Goal: Information Seeking & Learning: Check status

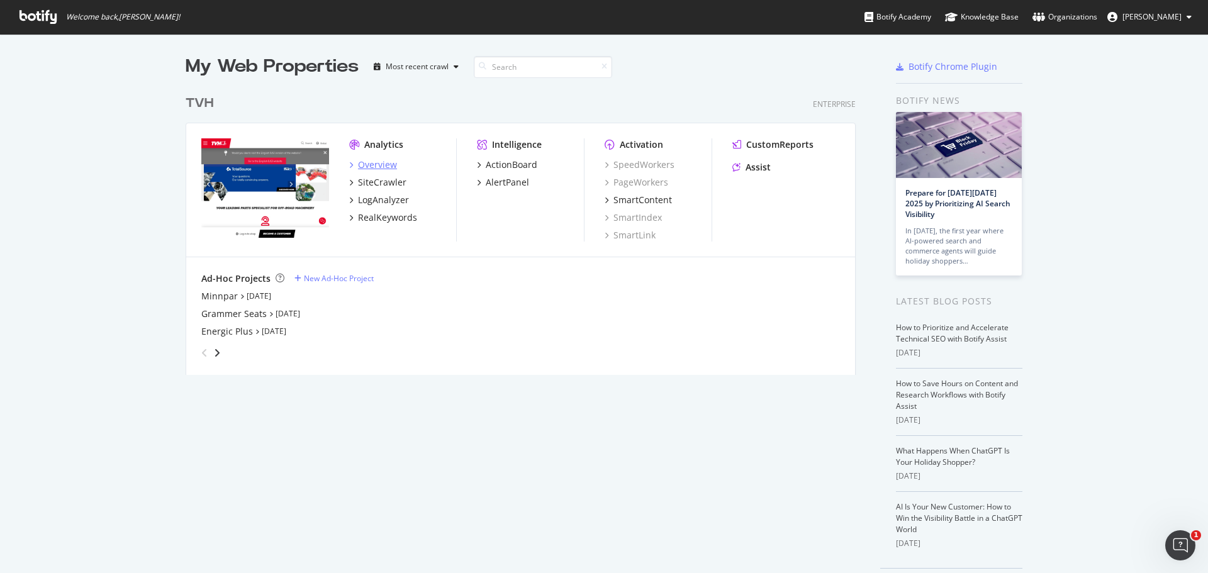
click at [349, 163] on icon "grid" at bounding box center [351, 165] width 4 height 6
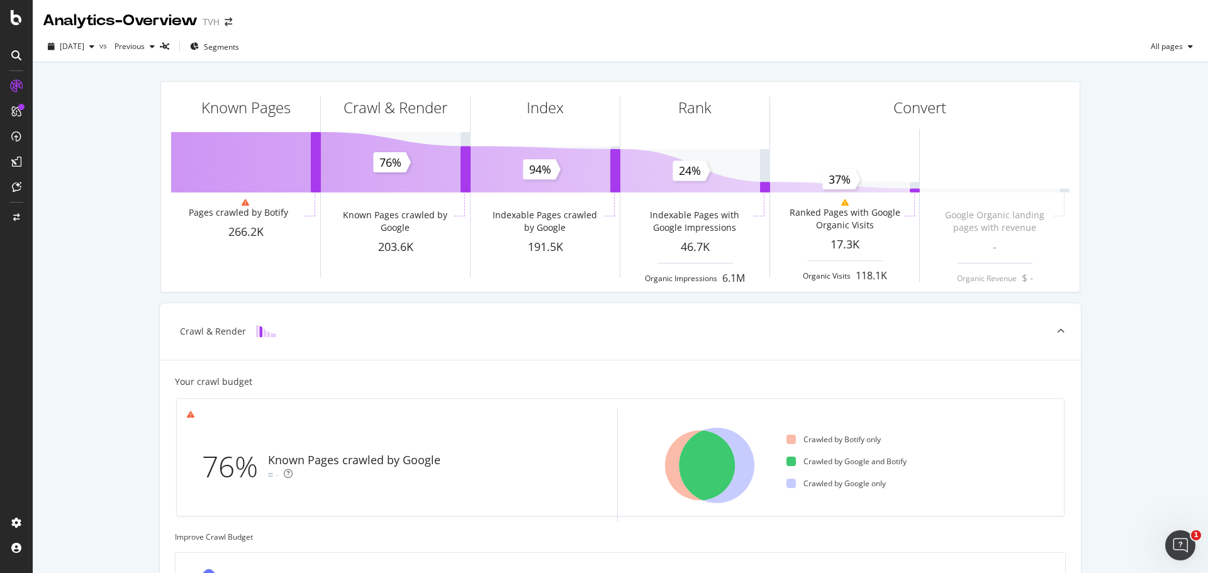
click at [145, 300] on div "Known Pages Pages crawled by Botify 266.2K Crawl & Render Known Pages crawled b…" at bounding box center [621, 519] width 1176 height 915
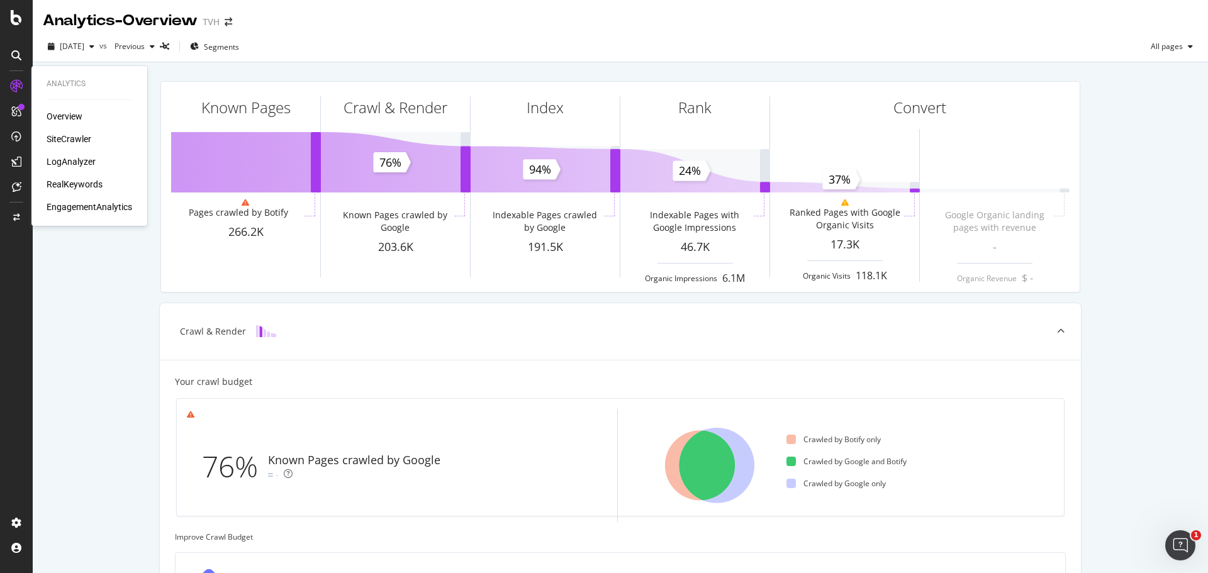
click at [61, 138] on div "SiteCrawler" at bounding box center [69, 139] width 45 height 13
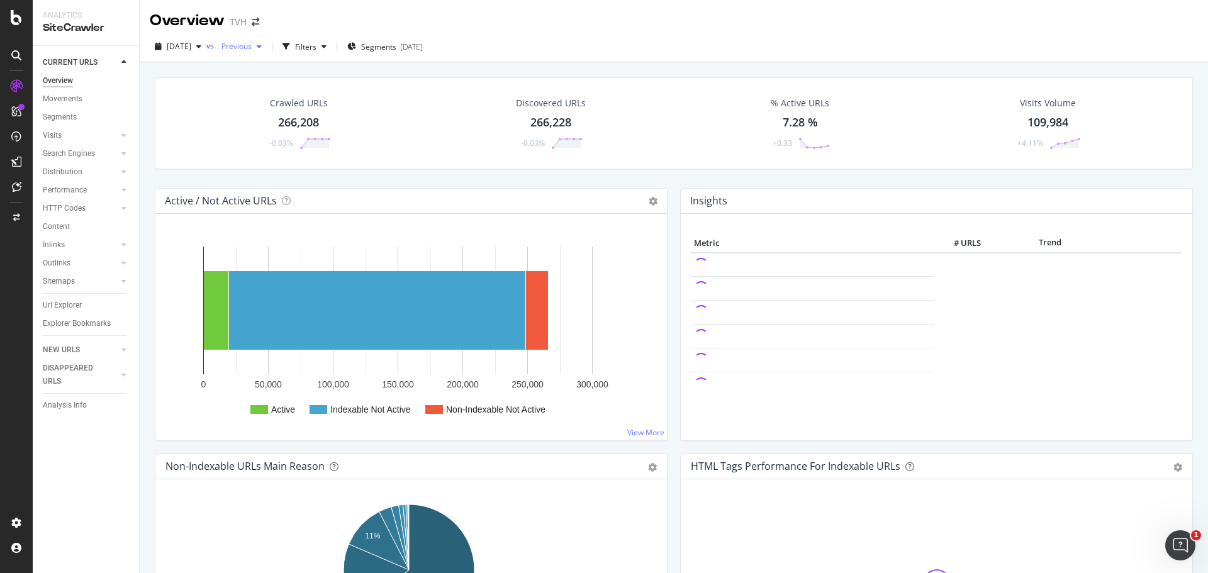
click at [252, 47] on span "Previous" at bounding box center [234, 46] width 35 height 11
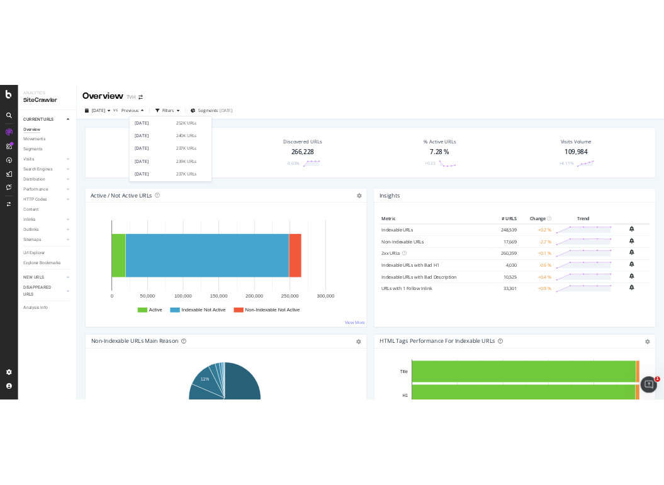
scroll to position [504, 0]
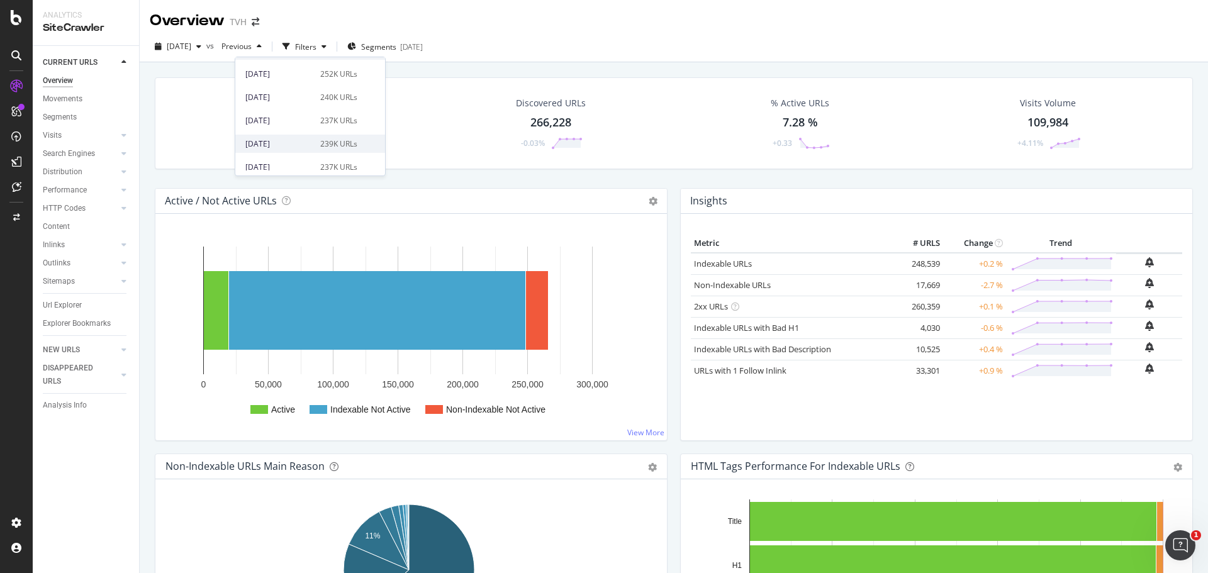
click at [295, 148] on div "[DATE]" at bounding box center [278, 143] width 67 height 11
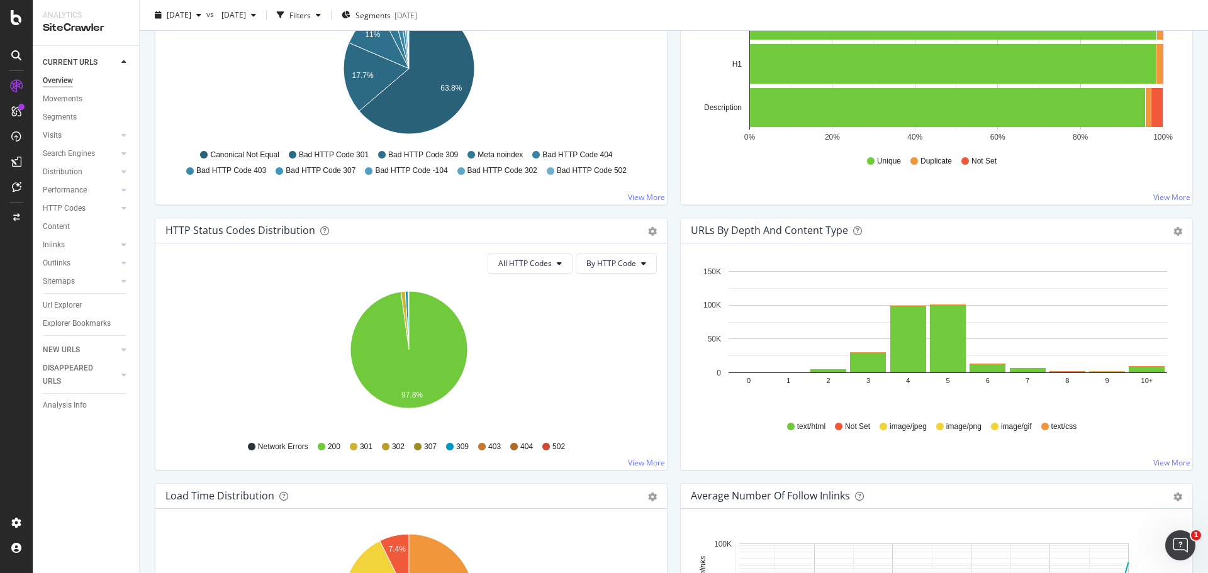
scroll to position [441, 0]
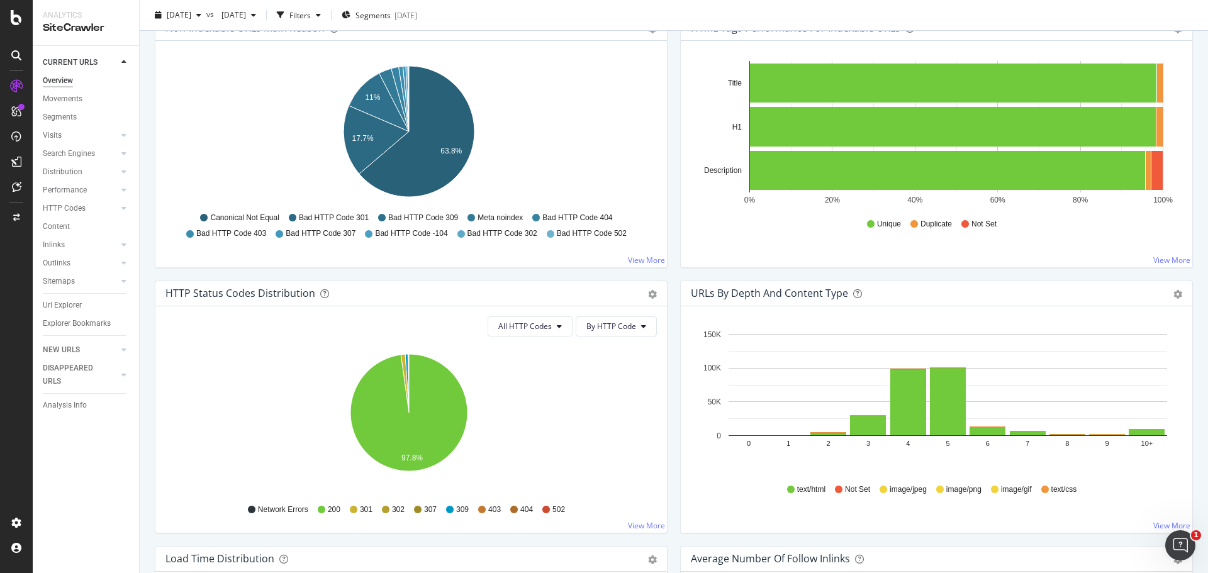
click at [511, 508] on icon at bounding box center [514, 510] width 8 height 8
click at [524, 507] on span "404" at bounding box center [527, 510] width 13 height 11
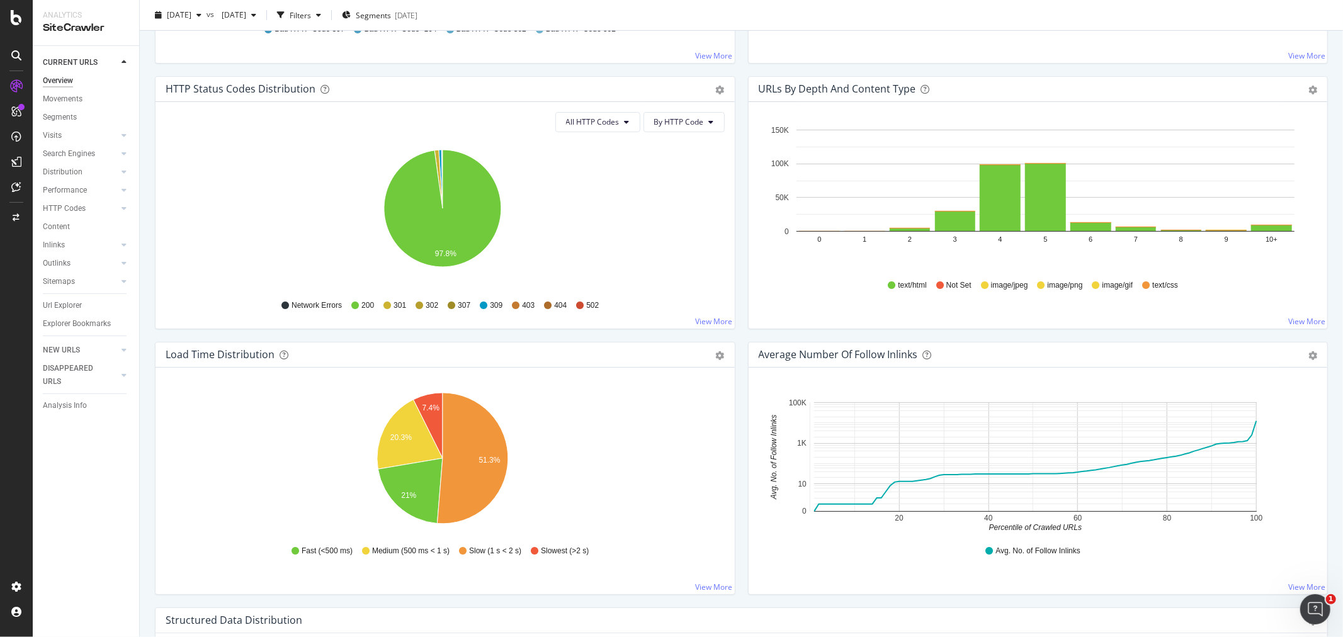
scroll to position [670, 0]
